Goal: Information Seeking & Learning: Learn about a topic

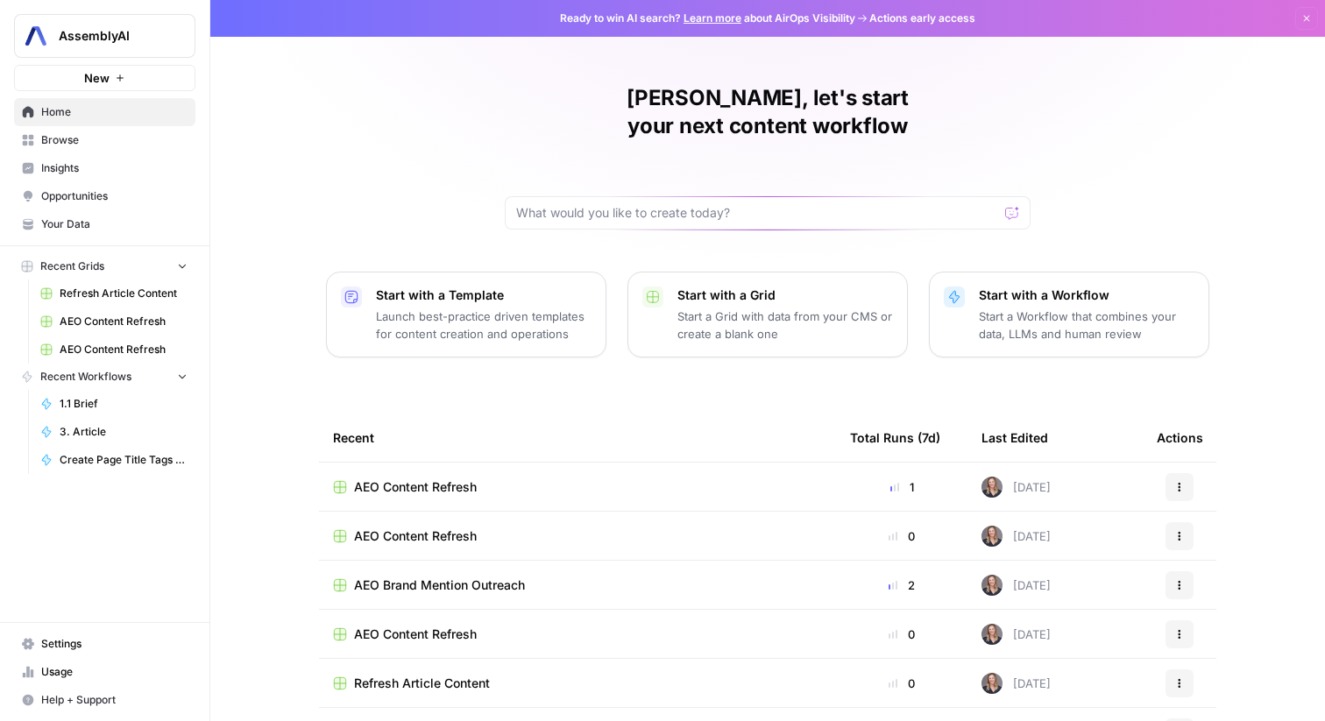
click at [72, 164] on span "Insights" at bounding box center [114, 168] width 146 height 16
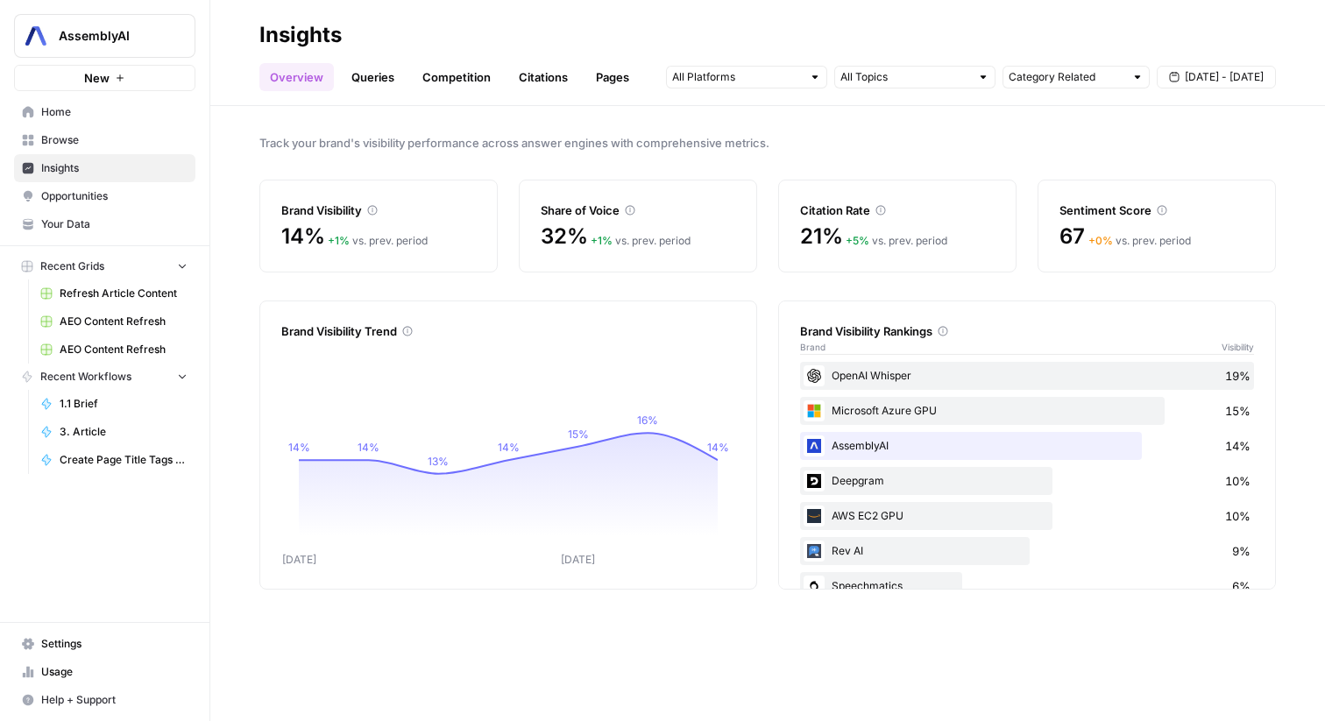
click at [1217, 77] on span "[DATE] - [DATE]" at bounding box center [1224, 77] width 79 height 16
click at [1086, 127] on button "Previous month" at bounding box center [1088, 119] width 32 height 32
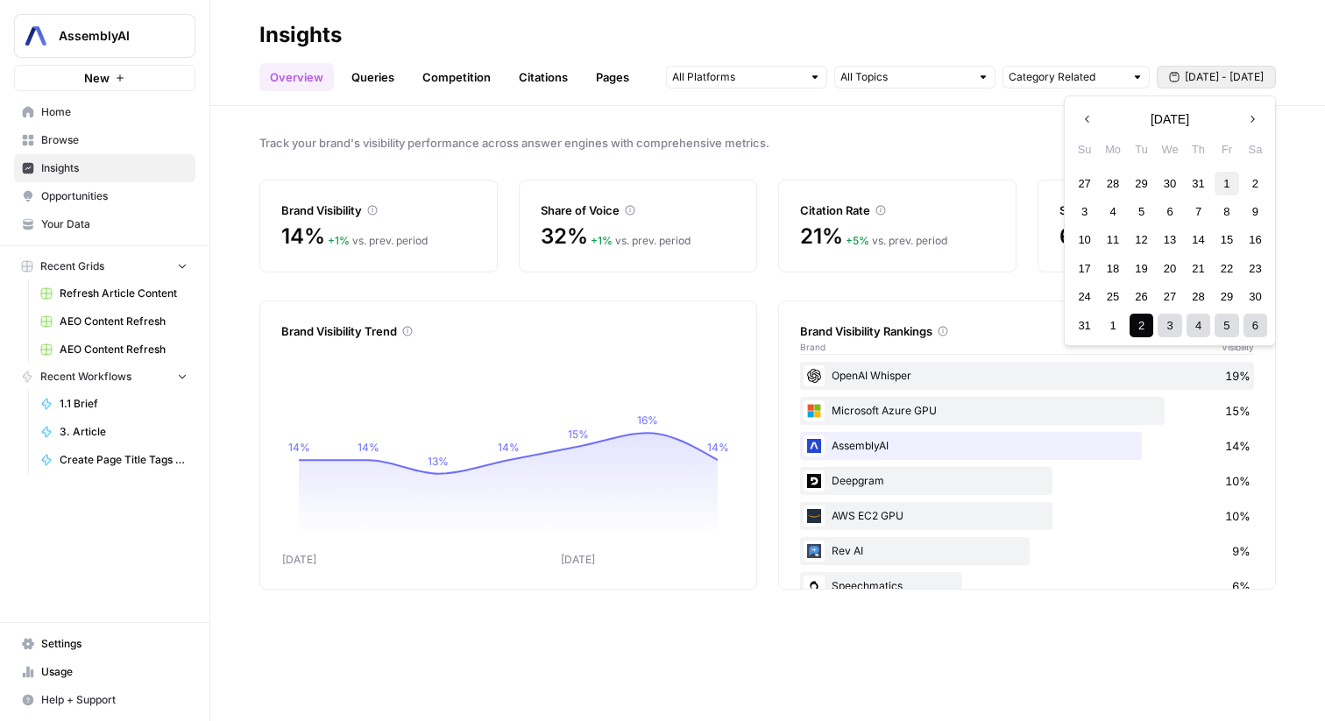
click at [1223, 187] on div "1" at bounding box center [1226, 184] width 24 height 24
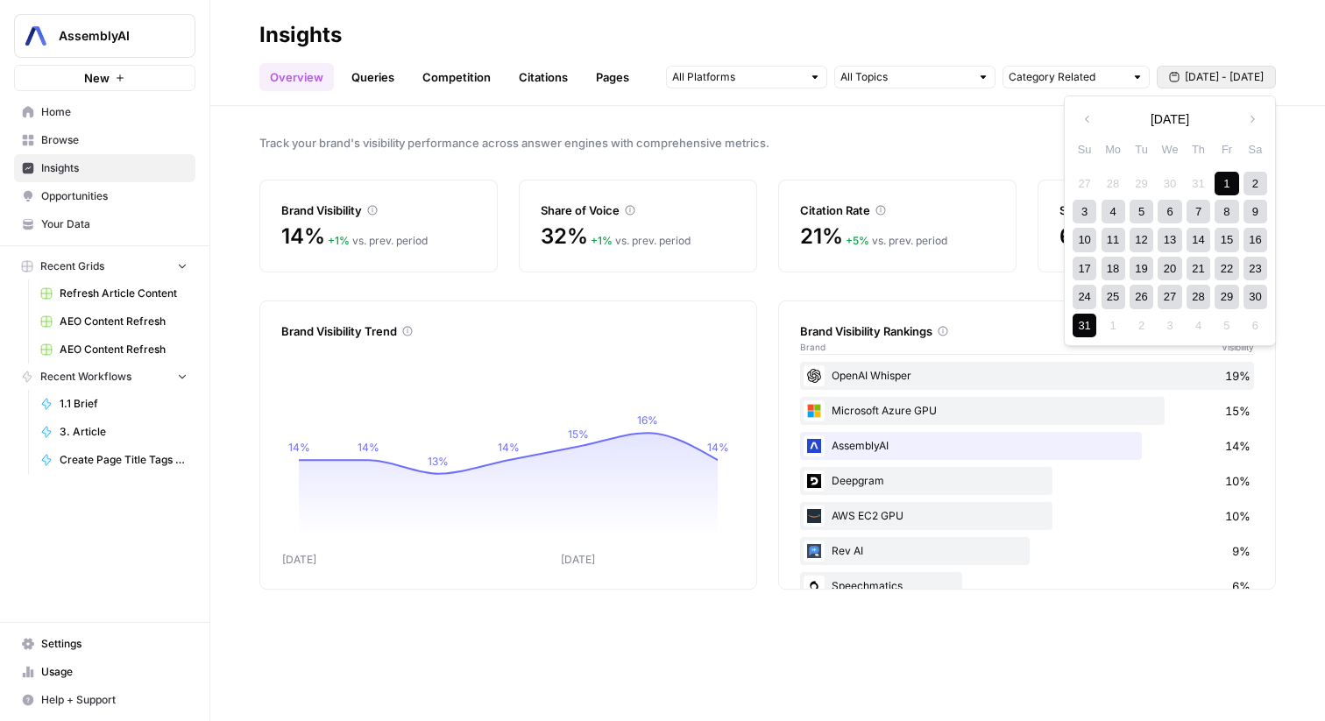
click at [1086, 322] on div "31" at bounding box center [1084, 326] width 24 height 24
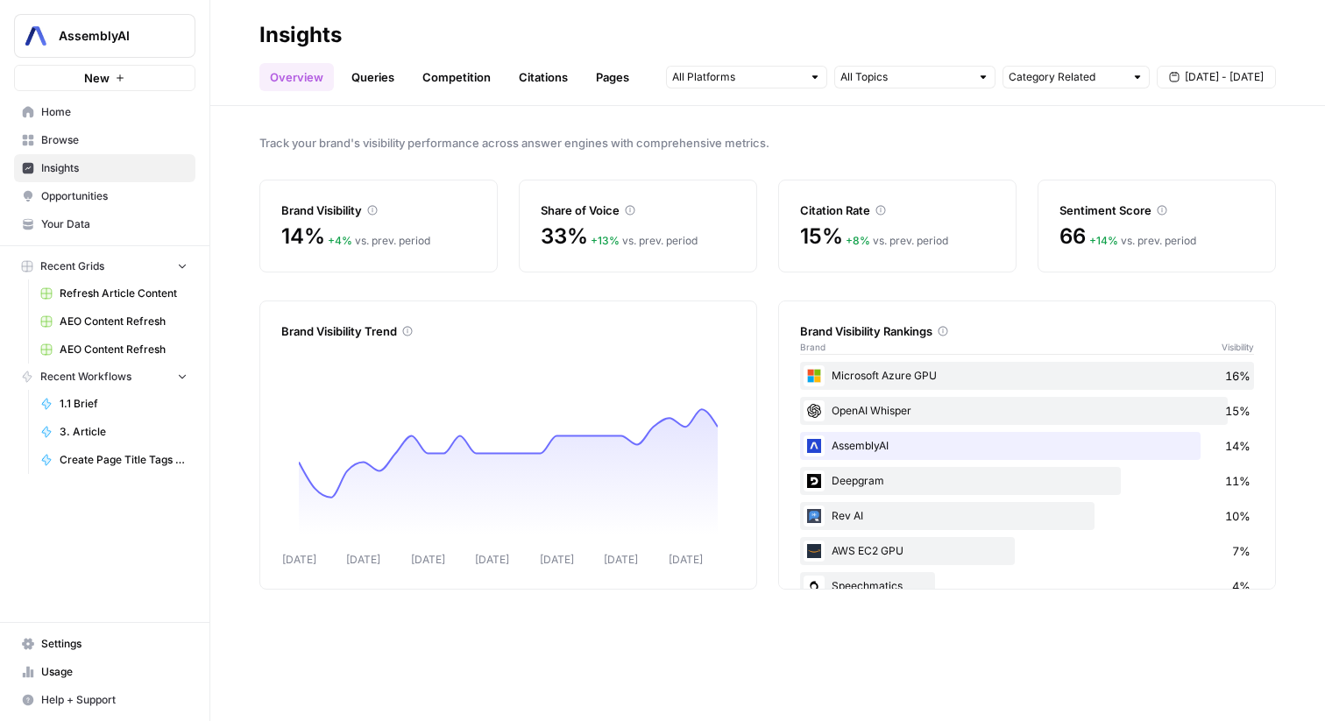
click at [383, 78] on link "Queries" at bounding box center [373, 77] width 64 height 28
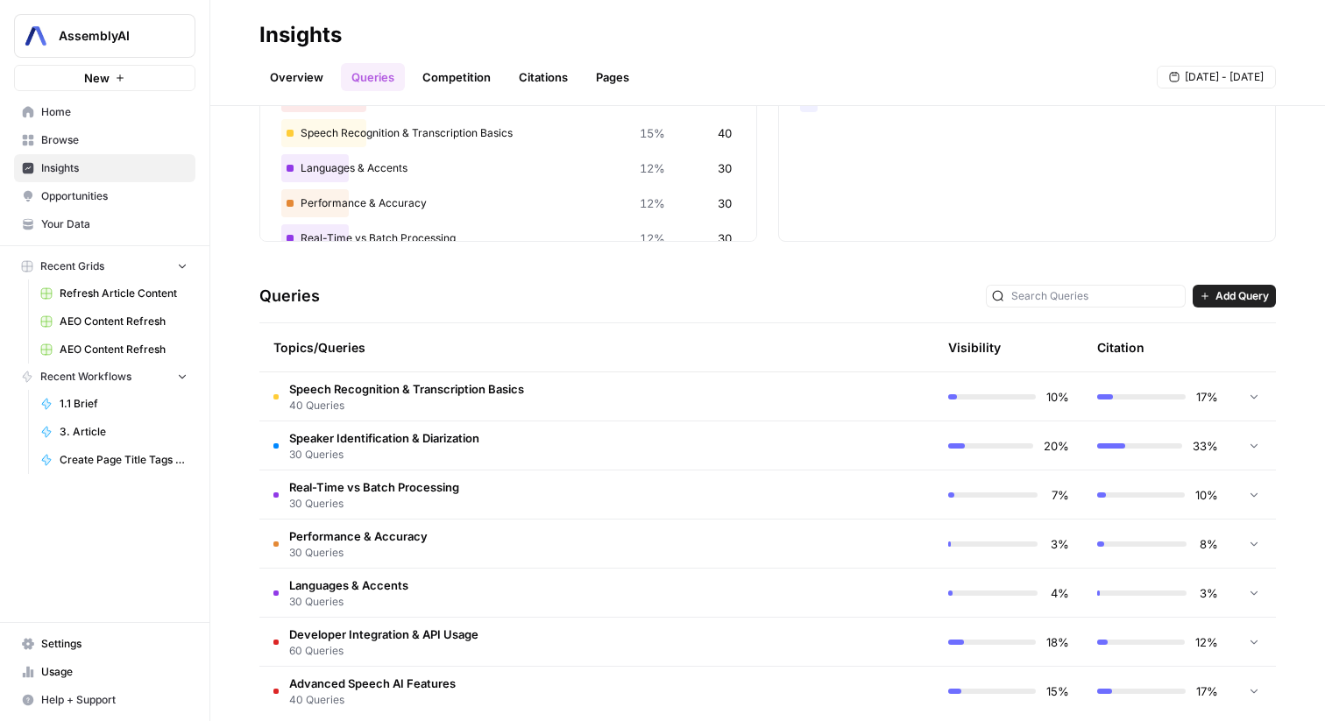
scroll to position [215, 0]
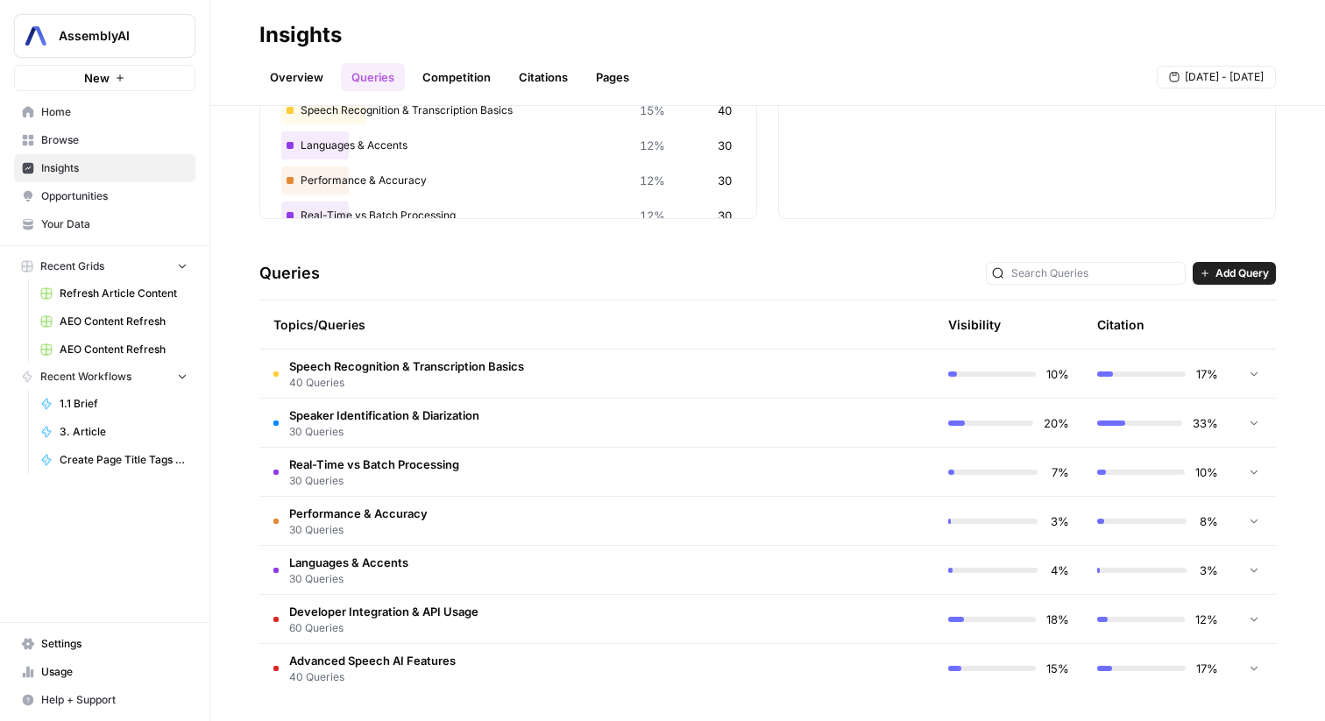
click at [431, 470] on span "Real-Time vs Batch Processing" at bounding box center [374, 465] width 170 height 18
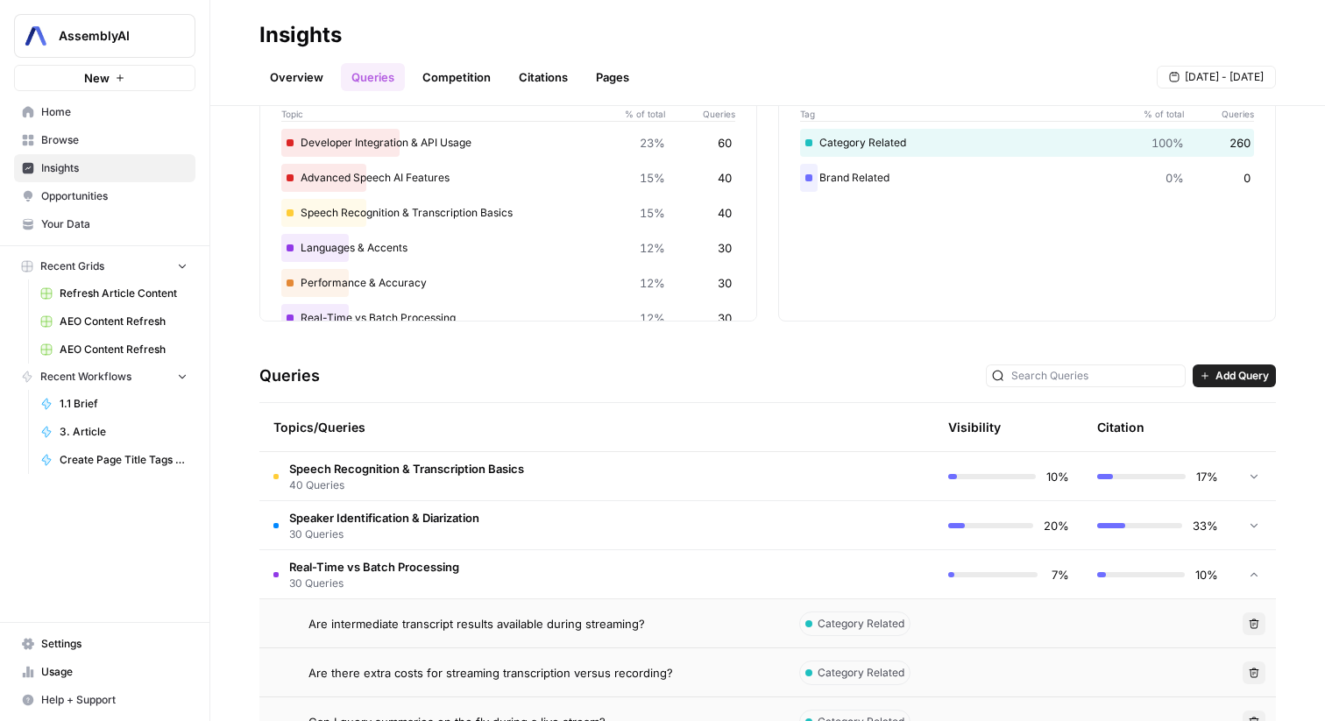
scroll to position [0, 0]
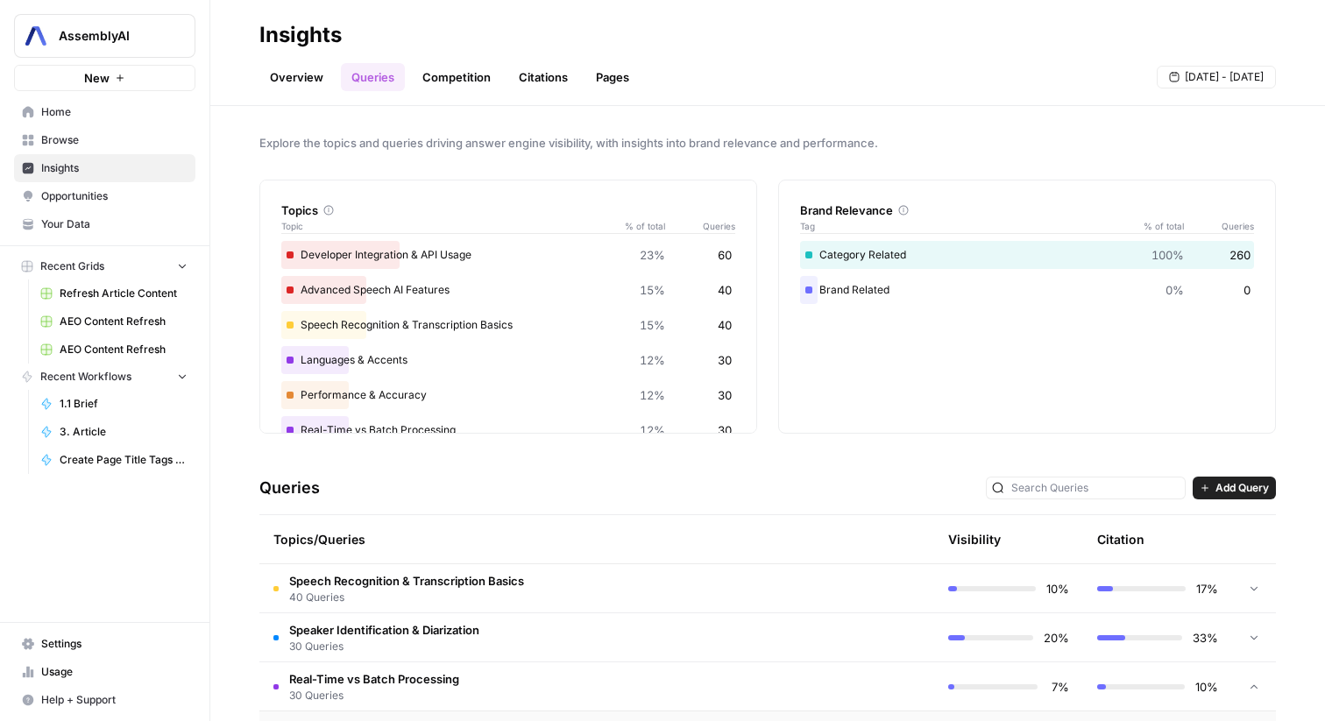
click at [456, 79] on link "Competition" at bounding box center [456, 77] width 89 height 28
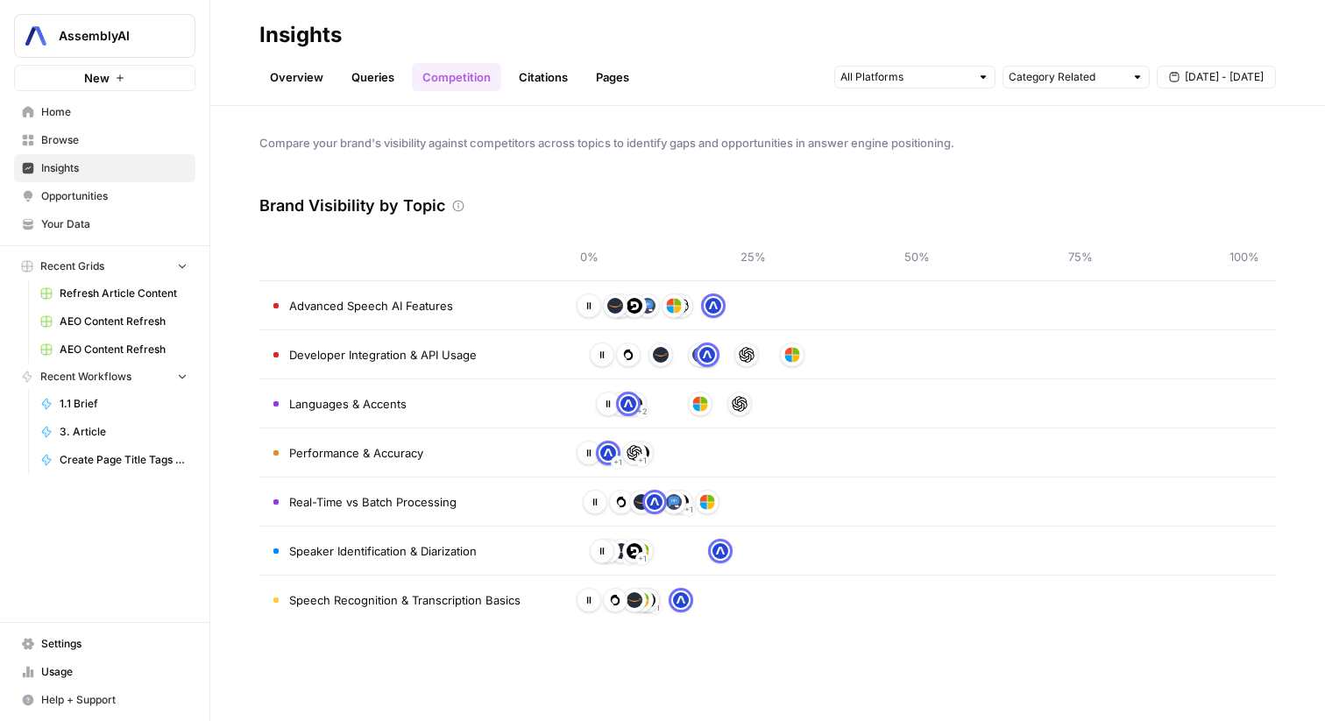
click at [556, 84] on link "Citations" at bounding box center [543, 77] width 70 height 28
